Goal: Find contact information

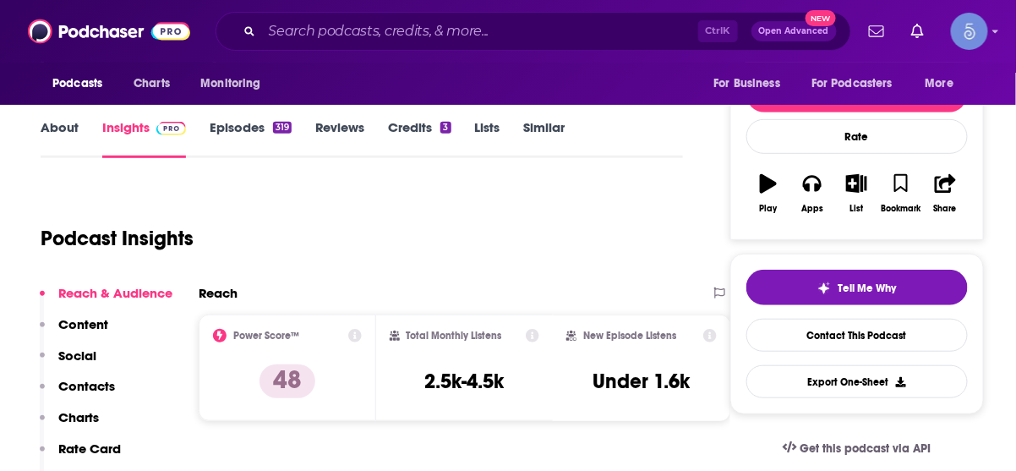
scroll to position [203, 0]
click at [467, 33] on input "Search podcasts, credits, & more..." at bounding box center [480, 31] width 436 height 27
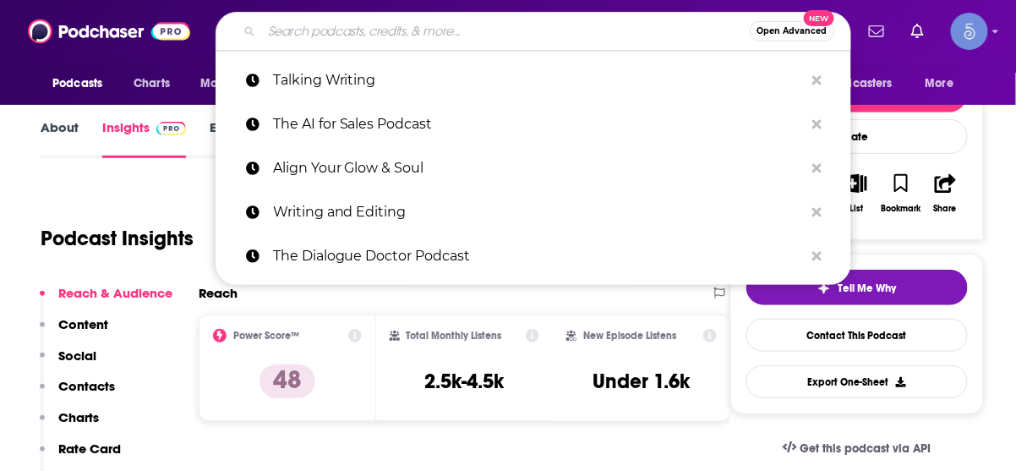
paste input "Cubicle to CEO"
type input "Cubicle to CEO"
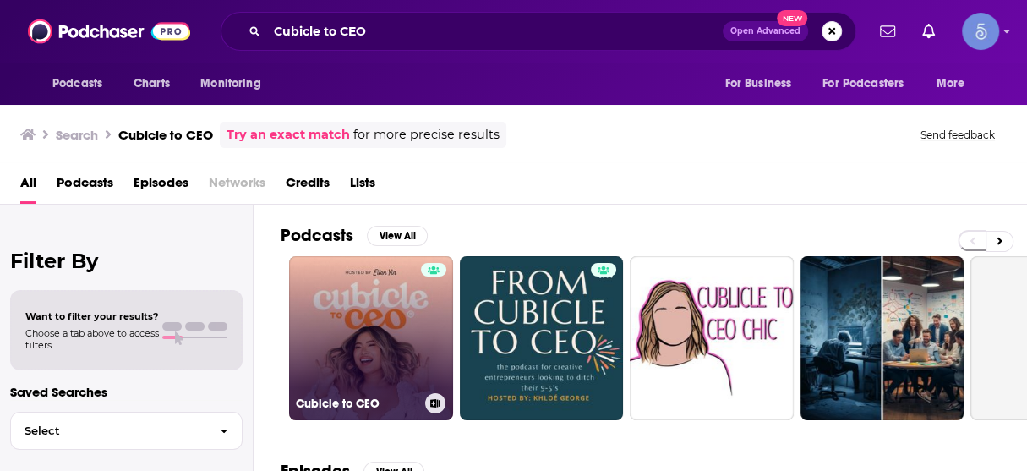
click at [368, 324] on link "Cubicle to CEO" at bounding box center [371, 338] width 164 height 164
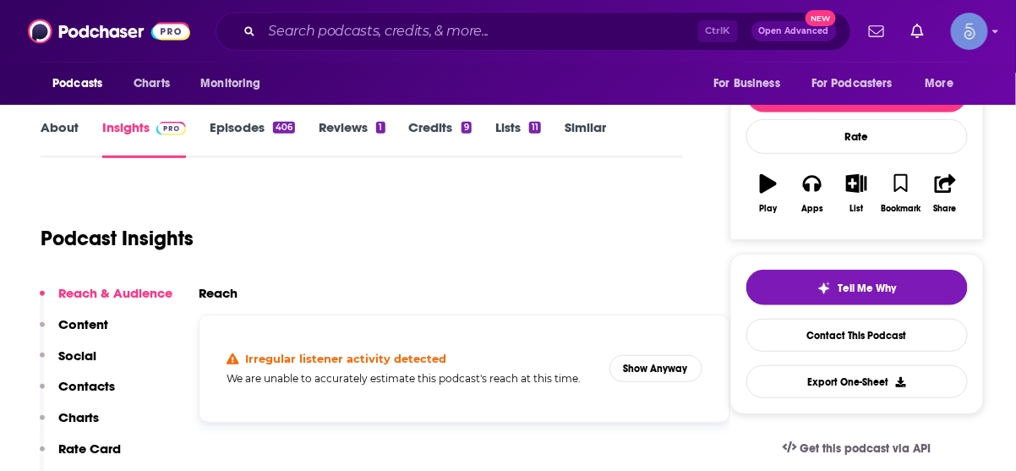
scroll to position [338, 0]
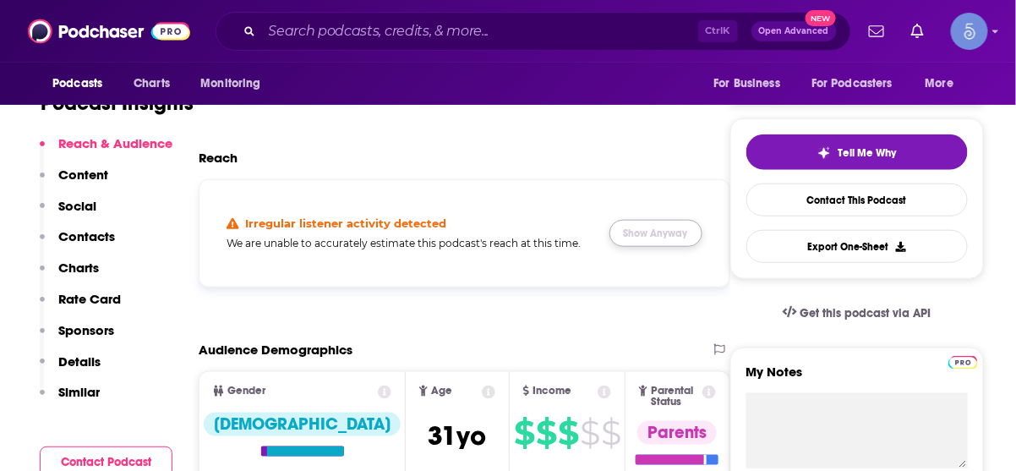
click at [656, 231] on button "Show Anyway" at bounding box center [655, 233] width 93 height 27
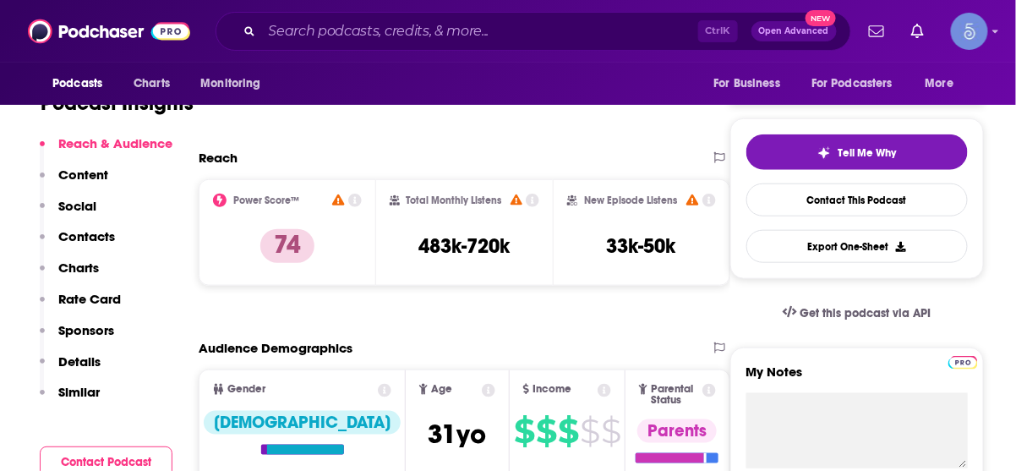
click at [113, 241] on p "Contacts" at bounding box center [86, 236] width 57 height 16
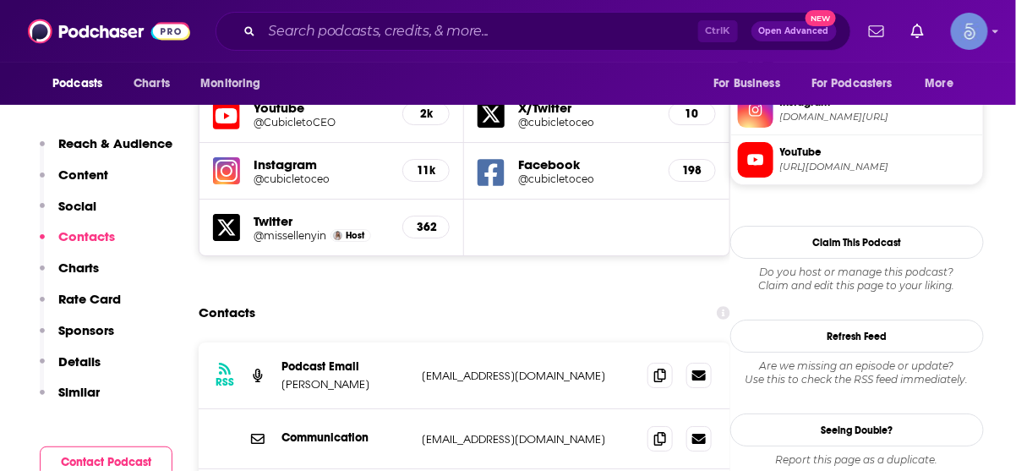
scroll to position [1573, 0]
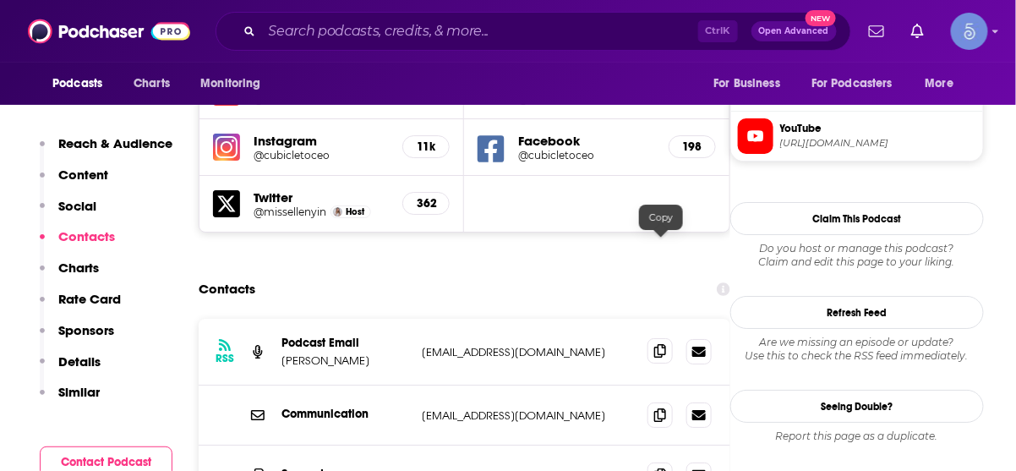
click at [662, 344] on icon at bounding box center [660, 351] width 12 height 14
click at [592, 38] on input "Search podcasts, credits, & more..." at bounding box center [480, 31] width 436 height 27
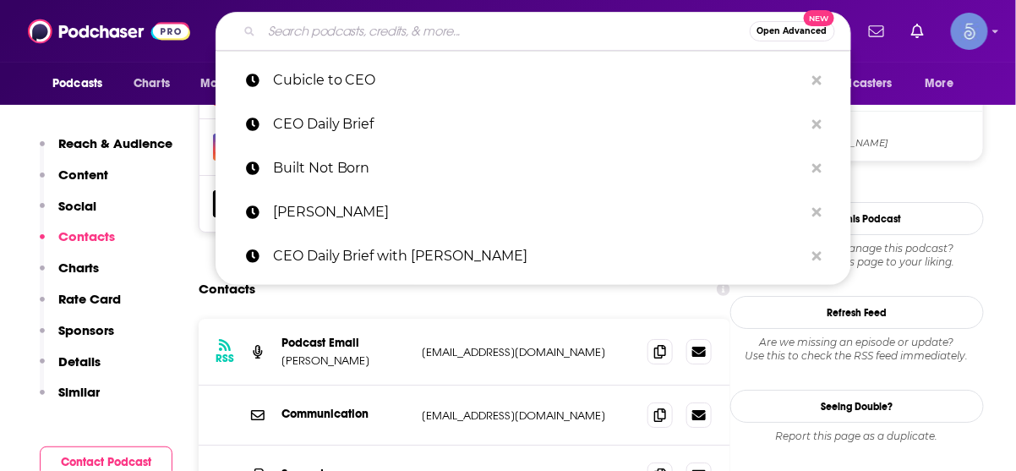
paste input "The Playbook With [PERSON_NAME]"
type input "The Playbook With [PERSON_NAME]"
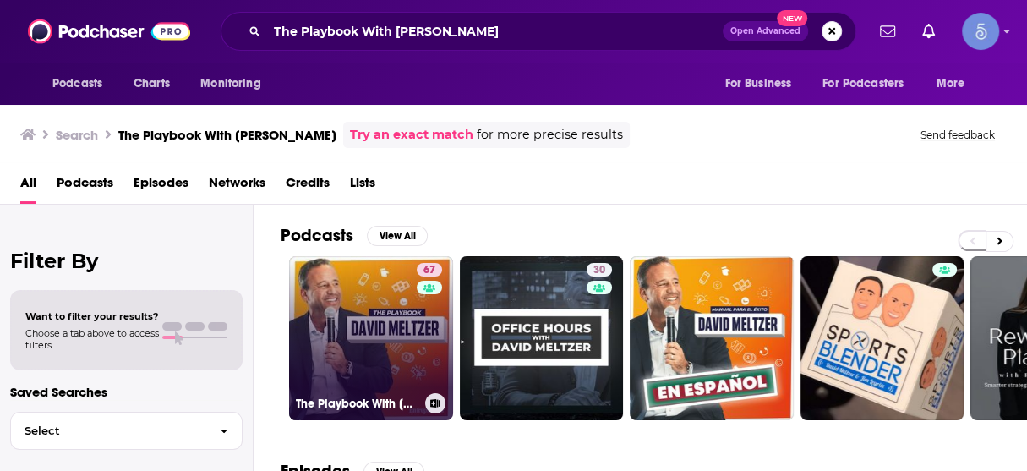
click at [419, 300] on div "67" at bounding box center [432, 328] width 30 height 130
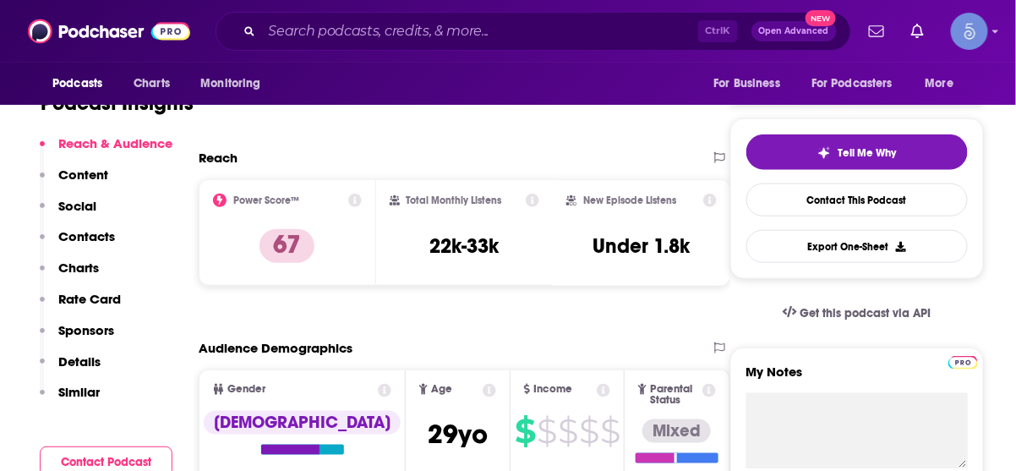
click at [90, 236] on p "Contacts" at bounding box center [86, 236] width 57 height 16
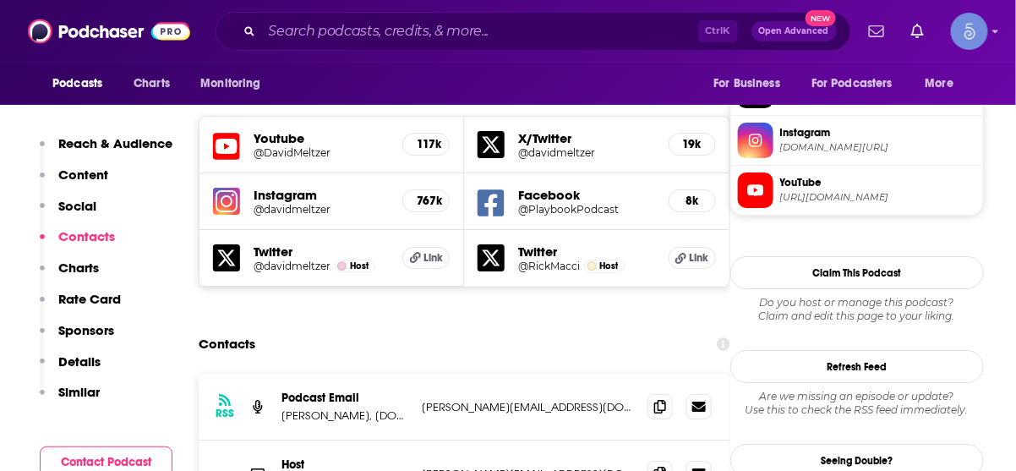
scroll to position [1526, 0]
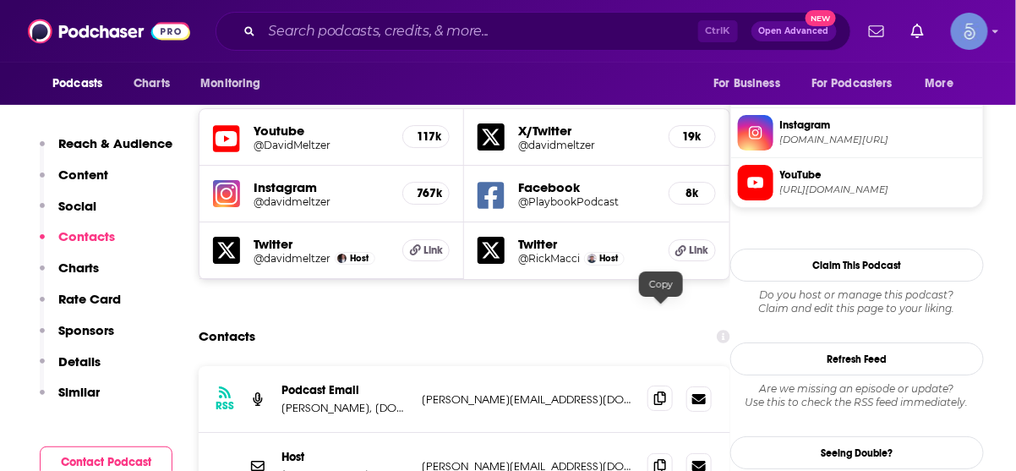
click at [662, 391] on icon at bounding box center [660, 398] width 12 height 14
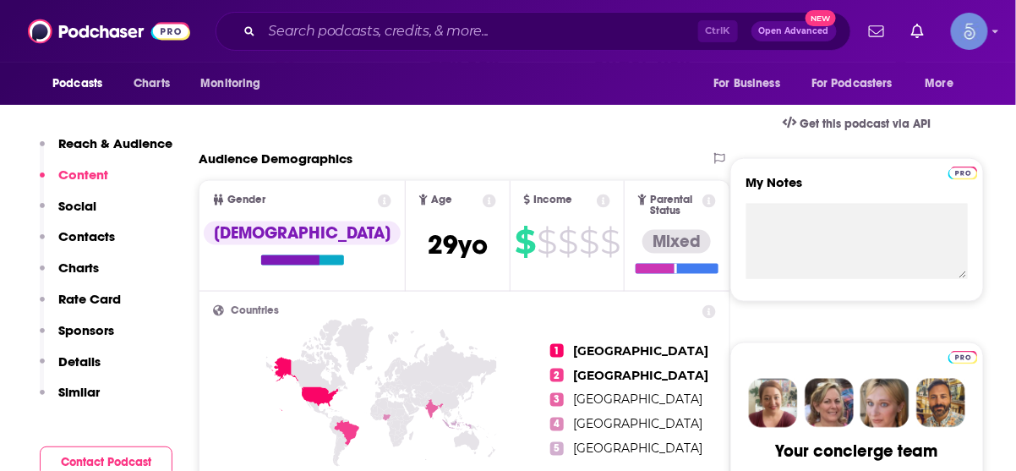
scroll to position [309, 0]
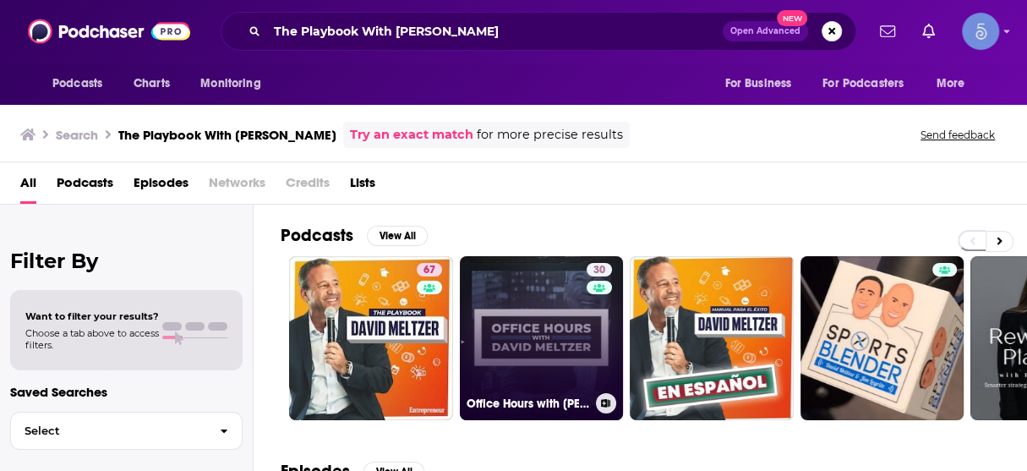
click at [518, 313] on link "30 Office Hours with [PERSON_NAME]" at bounding box center [542, 338] width 164 height 164
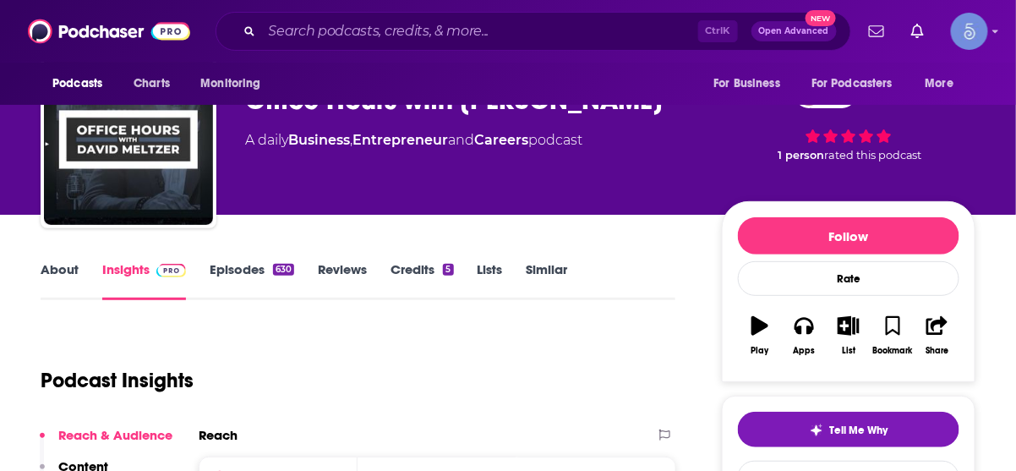
scroll to position [270, 0]
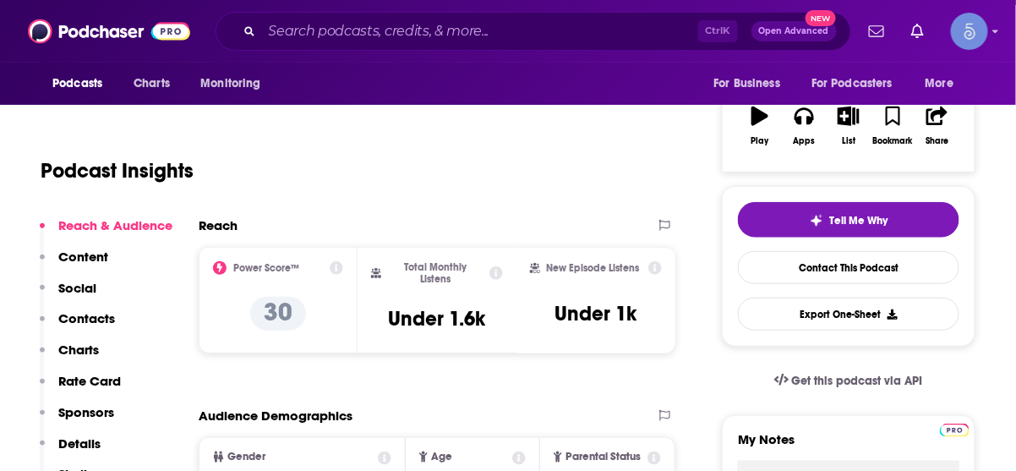
click at [79, 319] on p "Contacts" at bounding box center [86, 318] width 57 height 16
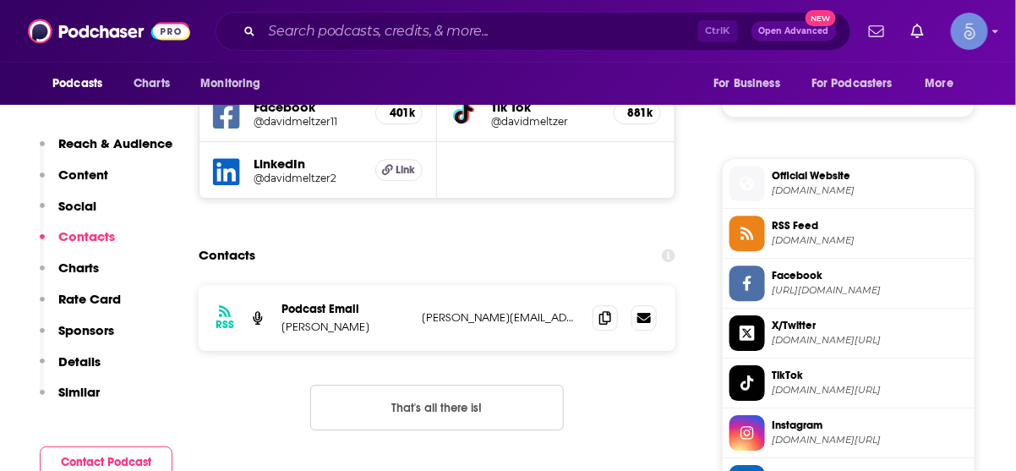
scroll to position [1278, 0]
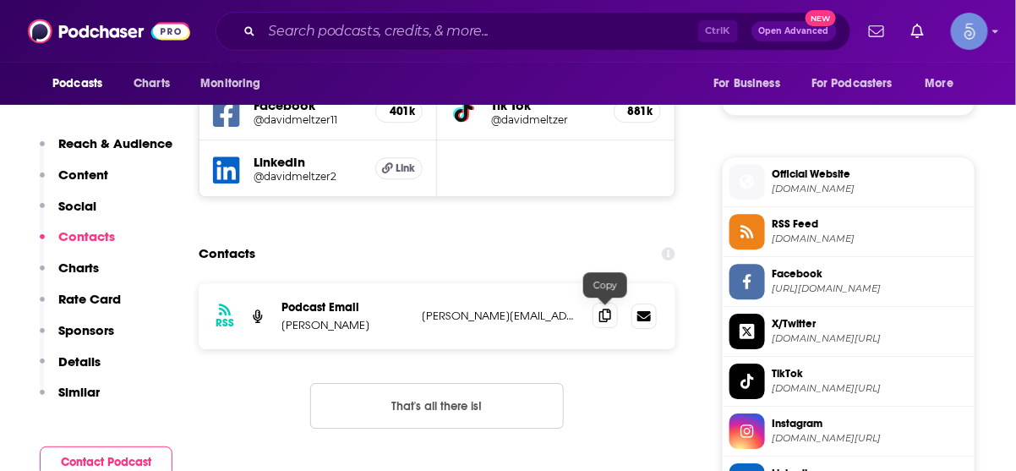
click at [604, 316] on icon at bounding box center [605, 315] width 12 height 14
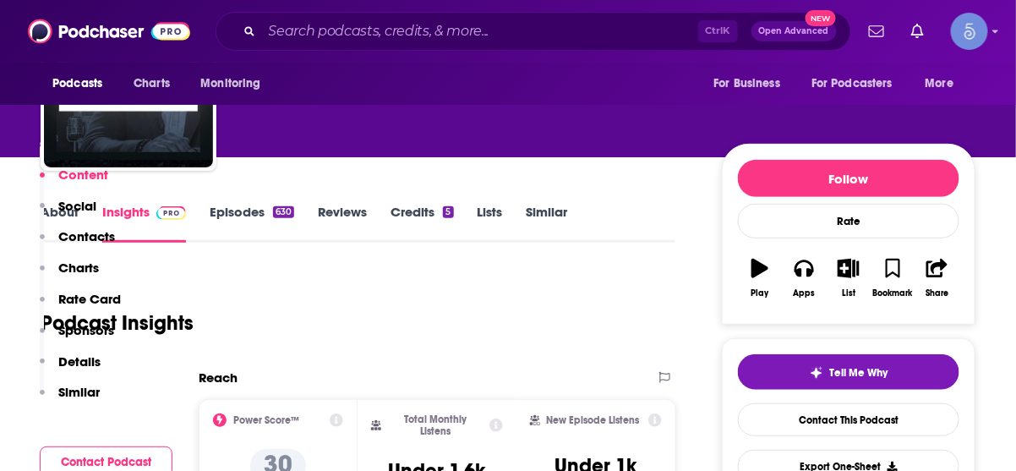
scroll to position [0, 0]
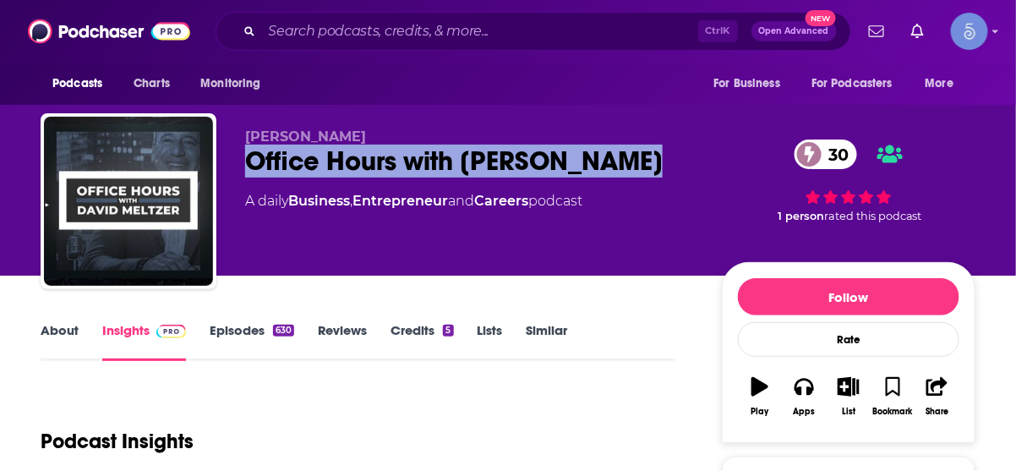
drag, startPoint x: 245, startPoint y: 158, endPoint x: 628, endPoint y: 167, distance: 382.9
click at [628, 167] on div "Office Hours with [PERSON_NAME] 30" at bounding box center [470, 160] width 450 height 33
copy h2 "Office Hours with [PERSON_NAME]"
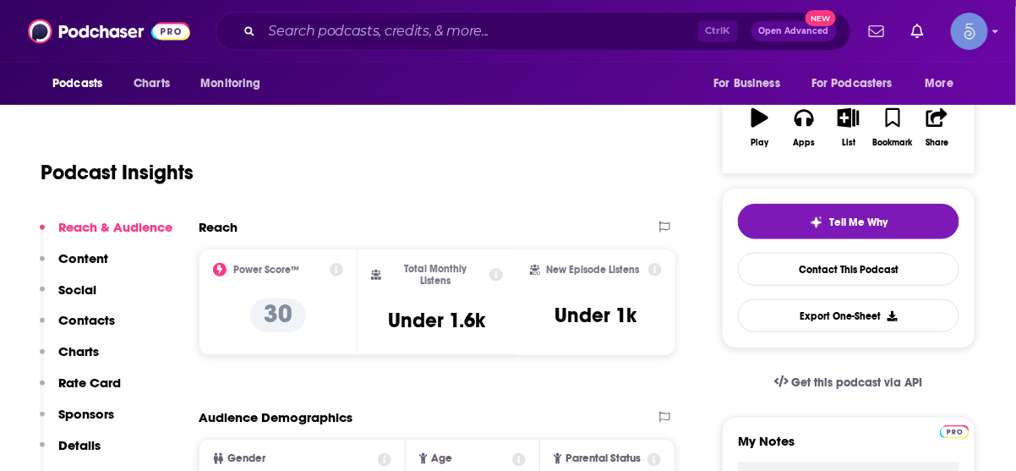
scroll to position [270, 0]
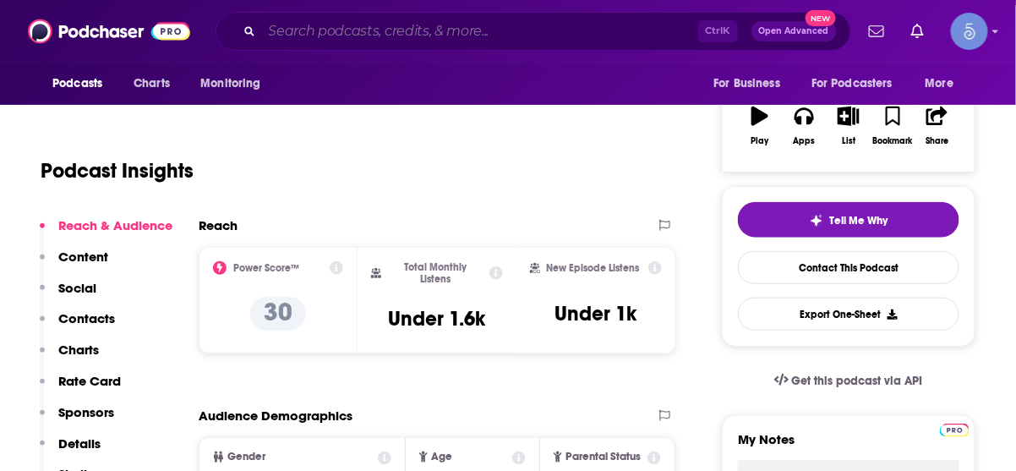
click at [561, 27] on input "Search podcasts, credits, & more..." at bounding box center [480, 31] width 436 height 27
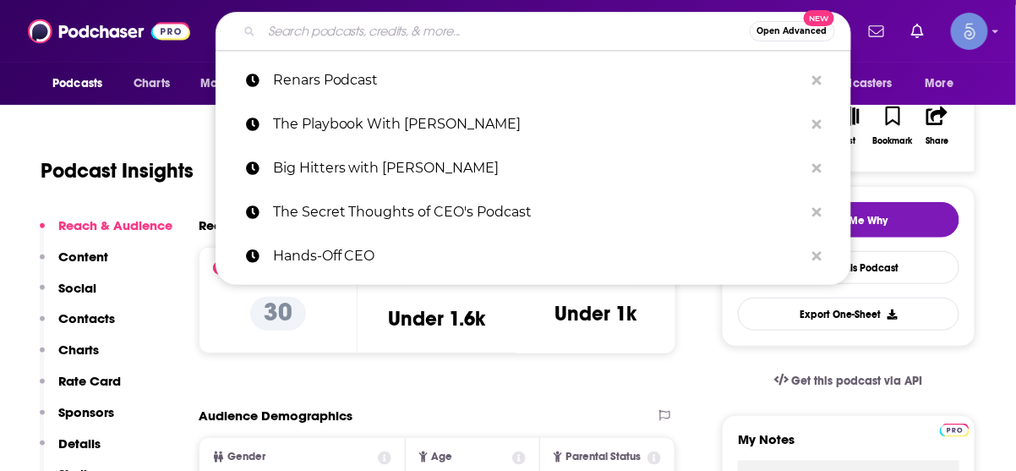
paste input "The Learning Leader Show With [PERSON_NAME]"
type input "The Learning Leader Show With [PERSON_NAME]"
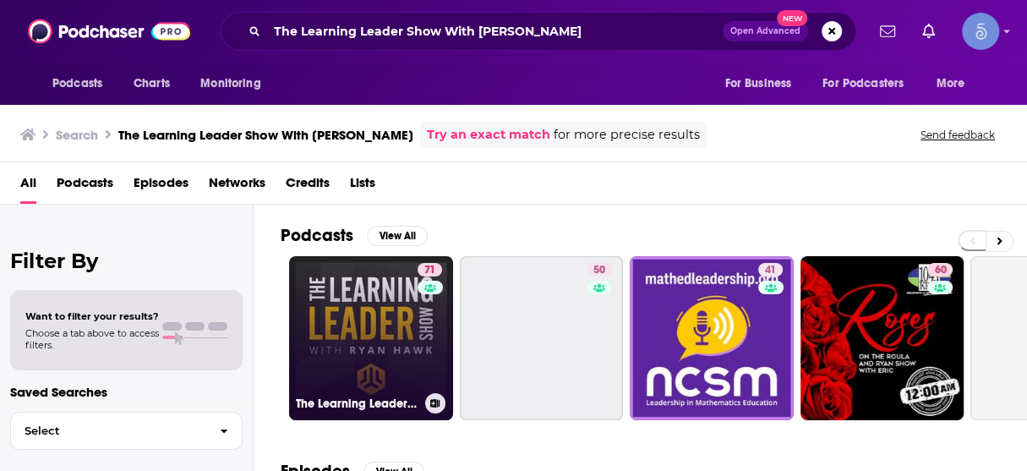
click at [384, 310] on link "71 The Learning Leader Show With [PERSON_NAME]" at bounding box center [371, 338] width 164 height 164
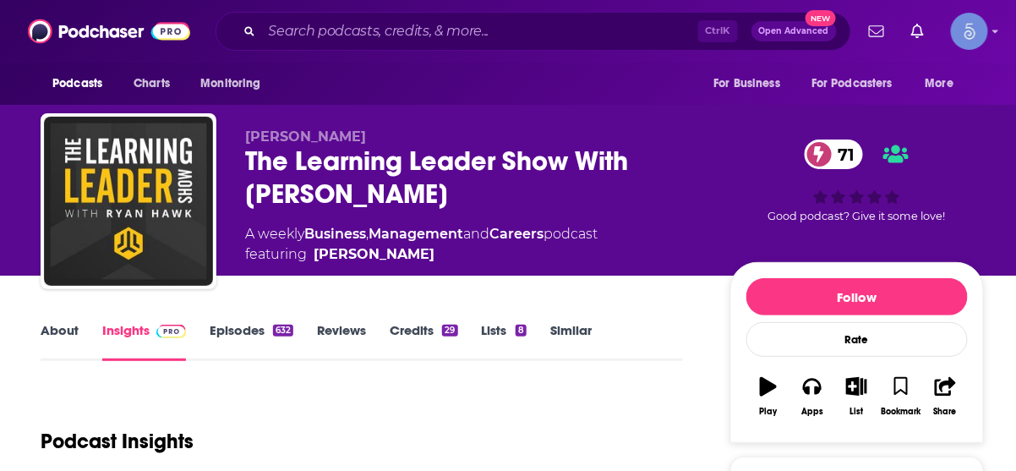
scroll to position [406, 0]
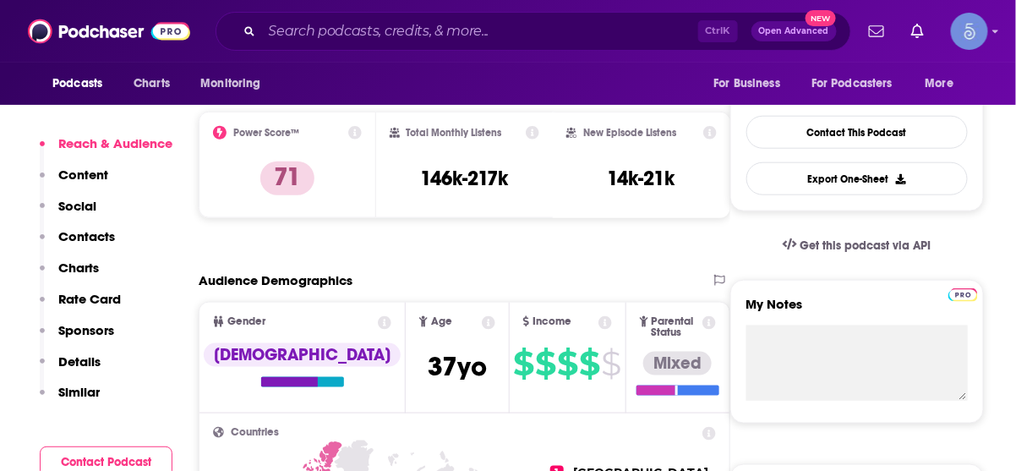
click at [98, 234] on p "Contacts" at bounding box center [86, 236] width 57 height 16
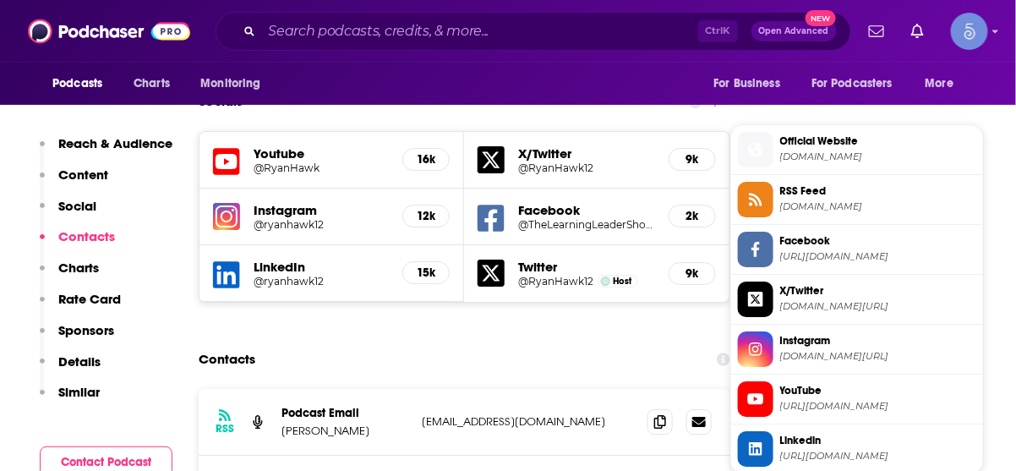
scroll to position [1467, 0]
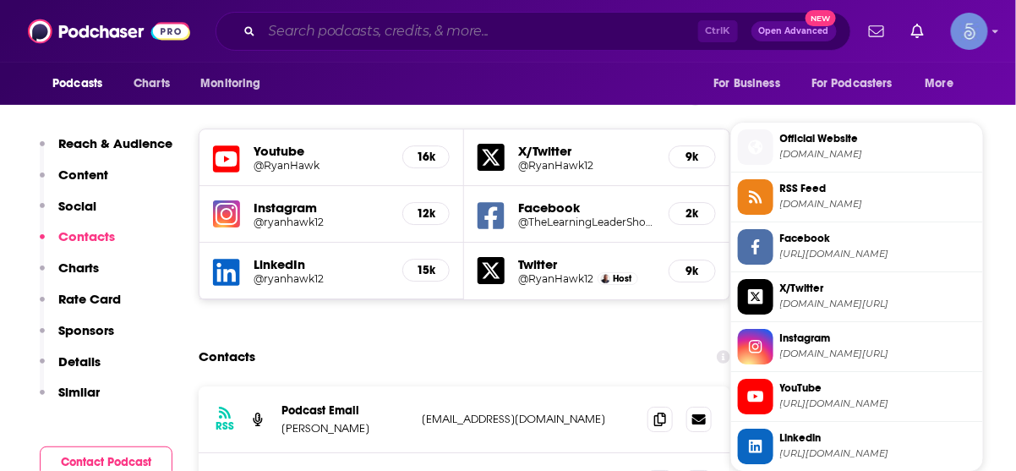
click at [490, 30] on input "Search podcasts, credits, & more..." at bounding box center [480, 31] width 436 height 27
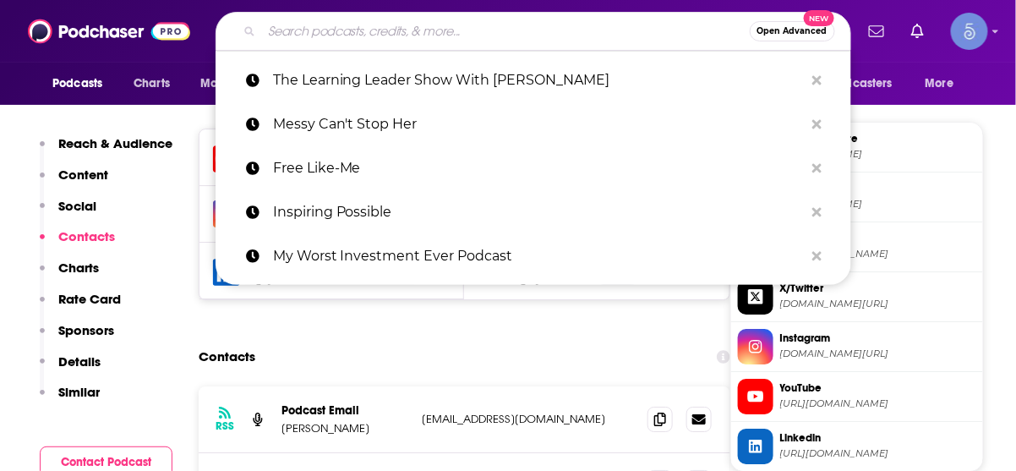
paste input "Future Ready Leadership With [PERSON_NAME]"
type input "Future Ready Leadership With [PERSON_NAME]"
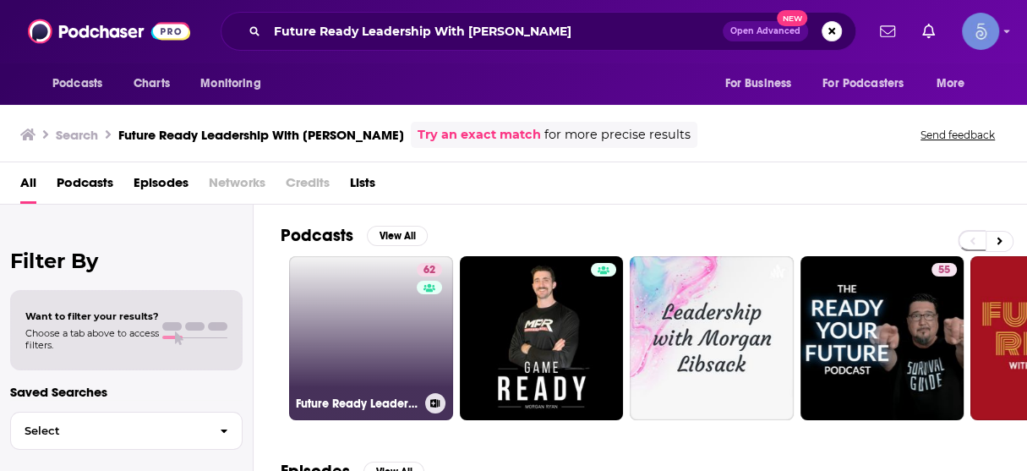
click at [375, 321] on link "62 Future Ready Leadership With [PERSON_NAME]" at bounding box center [371, 338] width 164 height 164
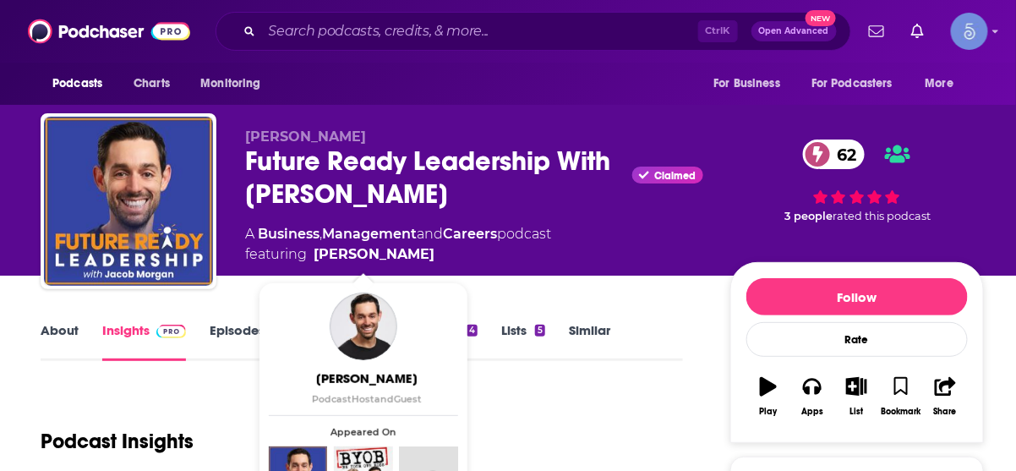
scroll to position [203, 0]
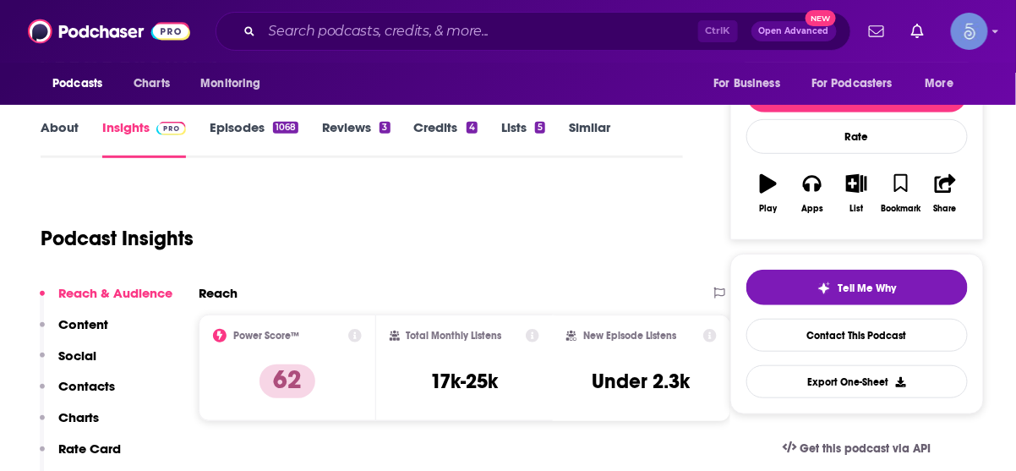
click at [106, 388] on p "Contacts" at bounding box center [86, 386] width 57 height 16
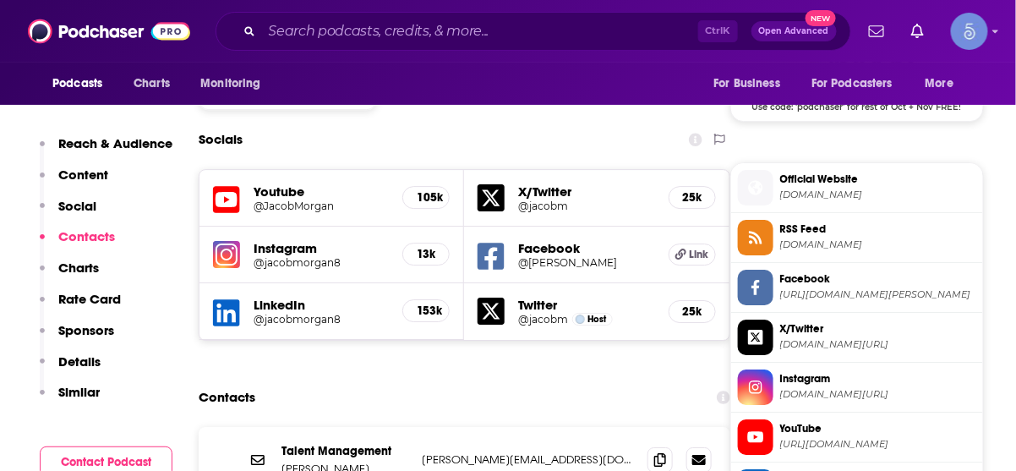
scroll to position [1467, 0]
